Goal: Find specific page/section: Find specific page/section

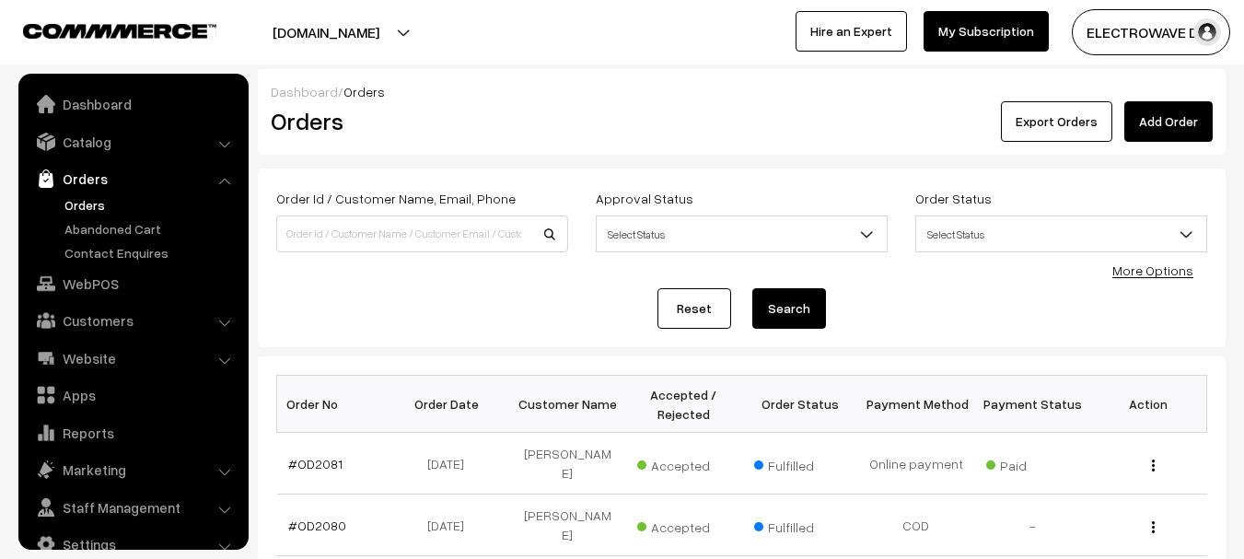
scroll to position [29, 0]
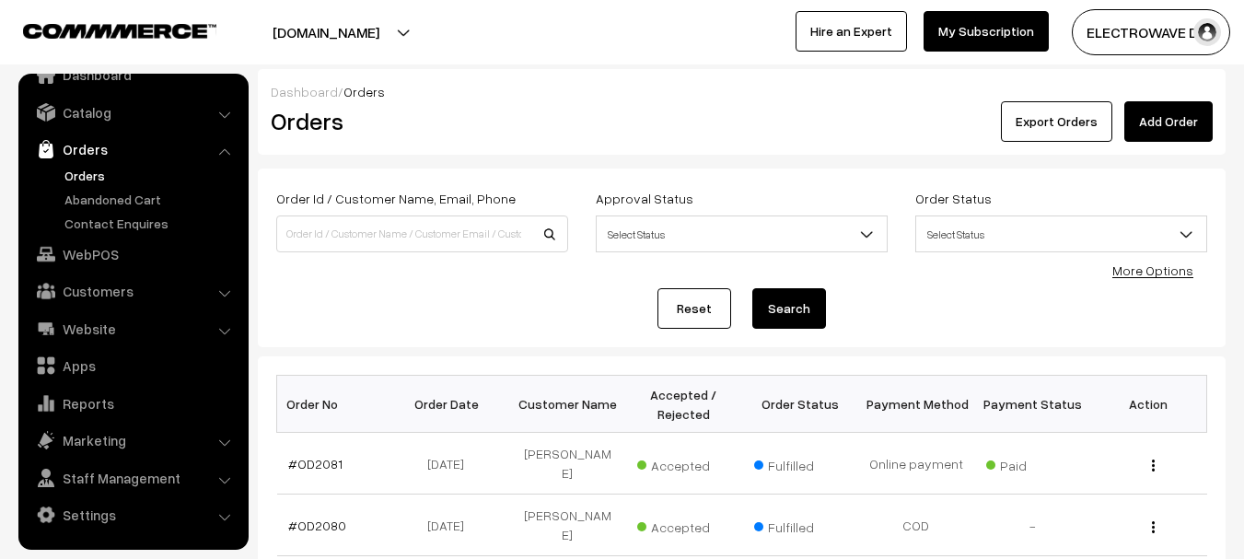
click at [89, 168] on link "Orders" at bounding box center [151, 175] width 182 height 19
click at [86, 175] on link "Orders" at bounding box center [151, 175] width 182 height 19
click at [332, 36] on button "[DOMAIN_NAME]" at bounding box center [326, 32] width 236 height 46
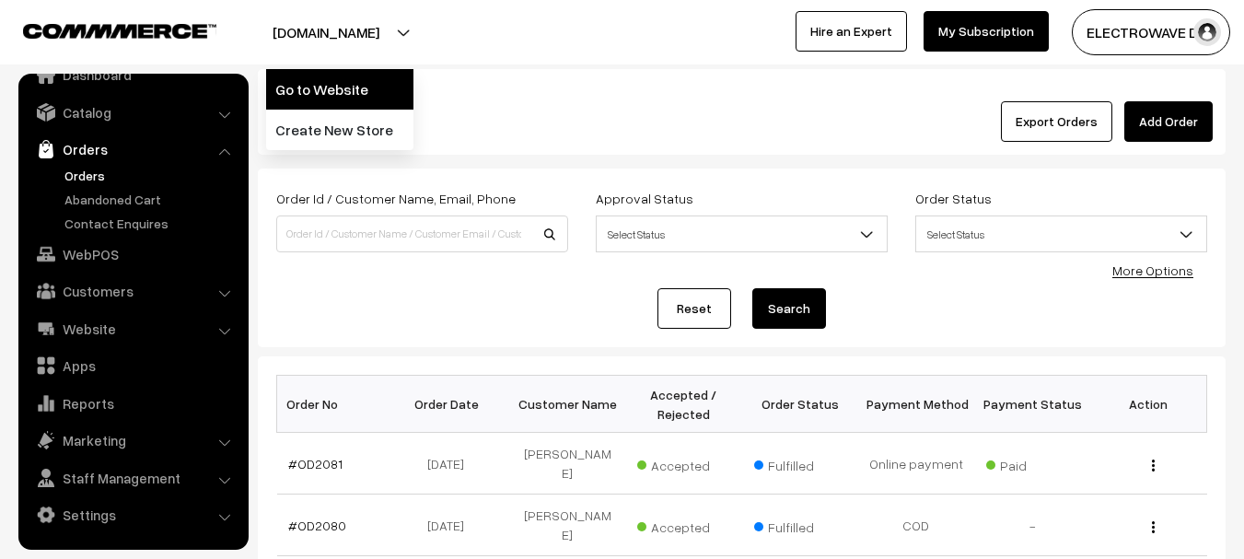
click at [324, 75] on link "Go to Website" at bounding box center [339, 89] width 147 height 41
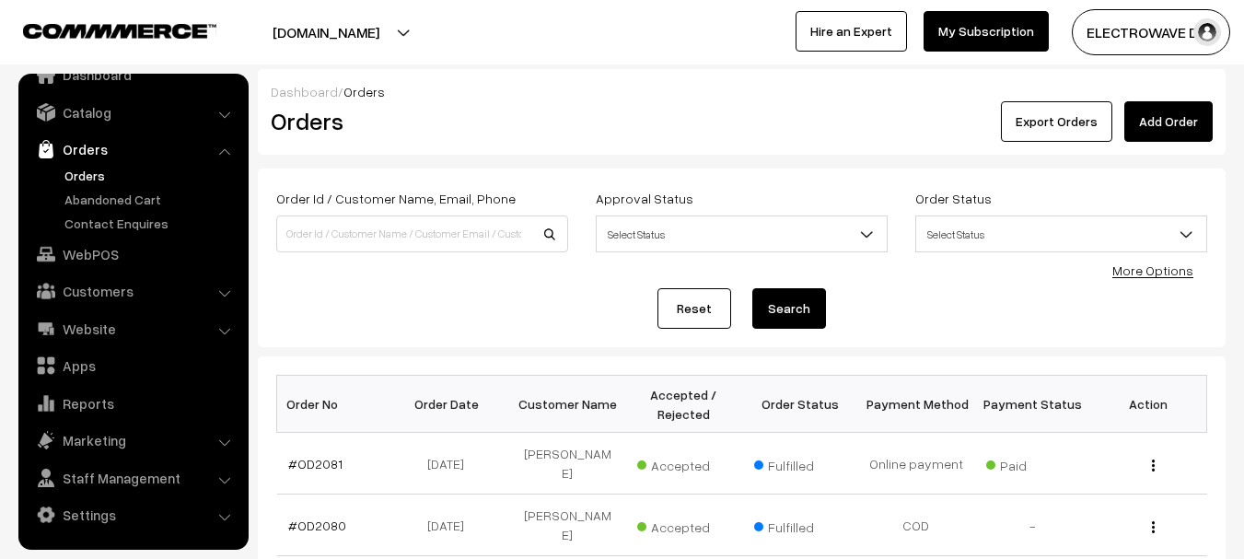
click at [98, 166] on link "Orders" at bounding box center [151, 175] width 182 height 19
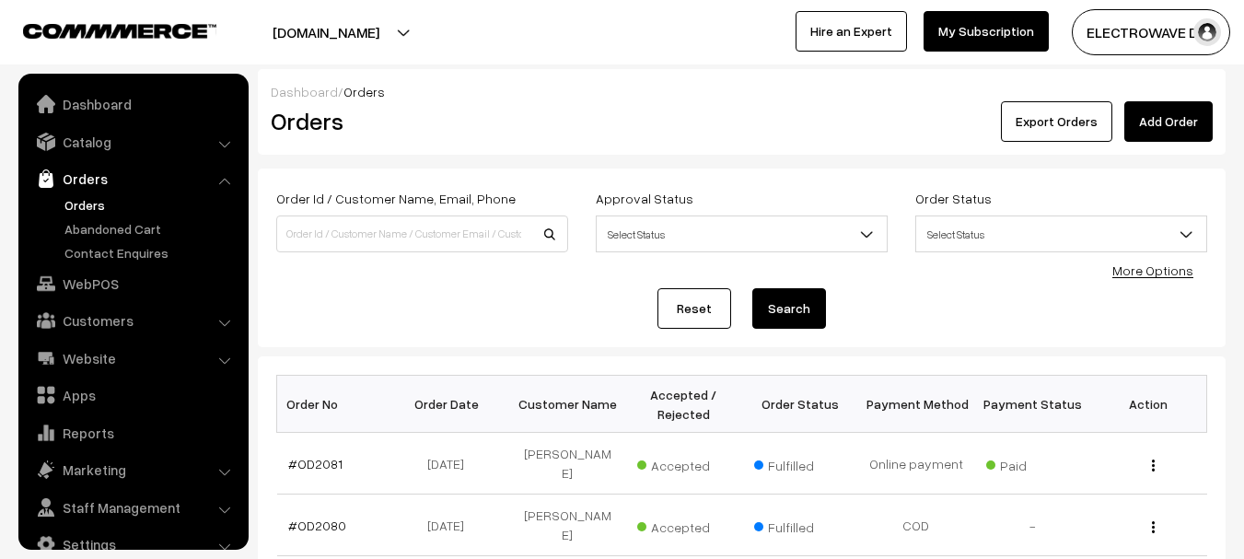
scroll to position [29, 0]
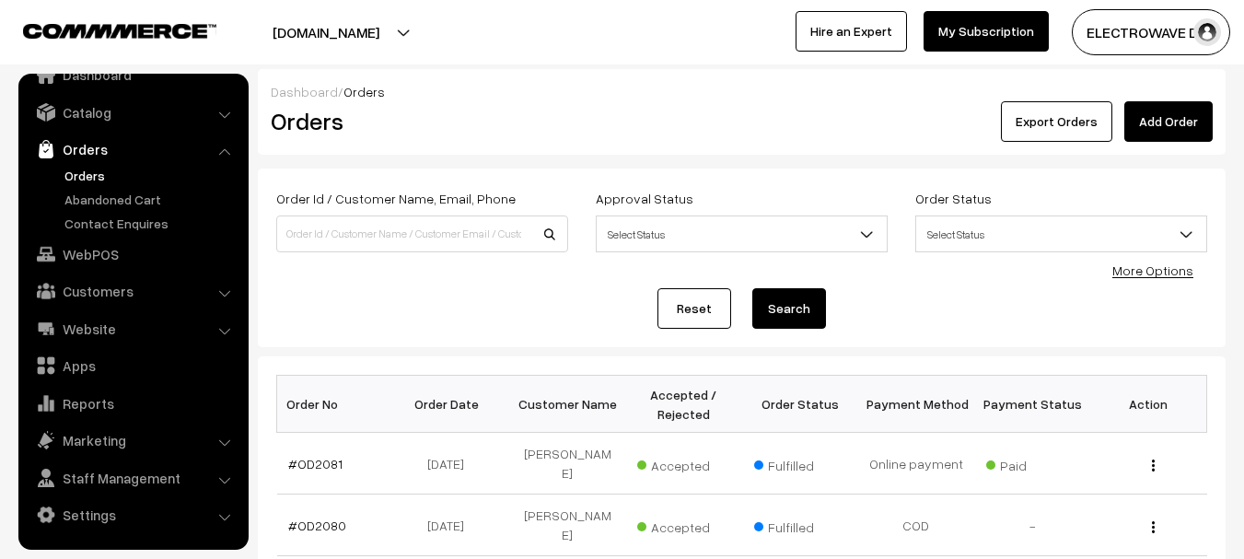
click at [99, 168] on link "Orders" at bounding box center [151, 175] width 182 height 19
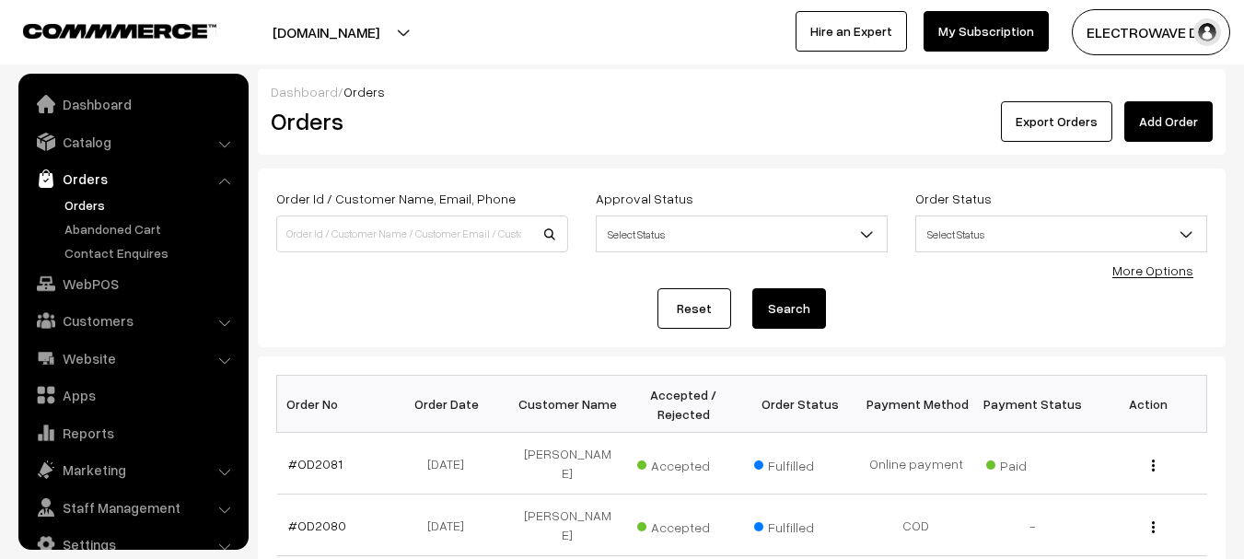
scroll to position [29, 0]
